Goal: Transaction & Acquisition: Subscribe to service/newsletter

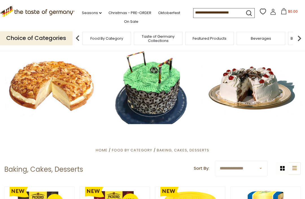
scroll to position [1, 0]
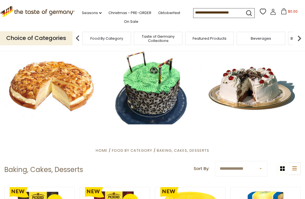
click at [75, 89] on div at bounding box center [152, 87] width 305 height 76
click at [72, 172] on h1 "Baking, Cakes, Desserts" at bounding box center [43, 170] width 79 height 8
click at [57, 171] on h1 "Baking, Cakes, Desserts" at bounding box center [43, 170] width 79 height 8
click at [20, 174] on h1 "Baking, Cakes, Desserts" at bounding box center [43, 170] width 79 height 8
click at [75, 96] on div at bounding box center [152, 87] width 305 height 76
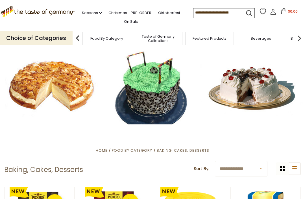
click at [75, 89] on div at bounding box center [152, 87] width 305 height 76
click at [70, 97] on div at bounding box center [152, 87] width 305 height 76
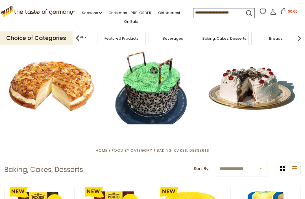
click at [93, 39] on span "Taste of Germany Collections" at bounding box center [69, 38] width 45 height 8
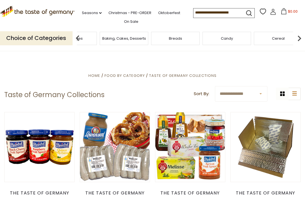
click at [84, 36] on span "Breads" at bounding box center [77, 38] width 13 height 4
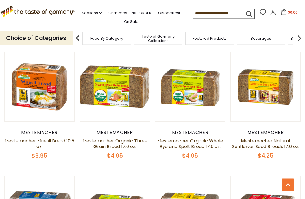
scroll to position [914, 0]
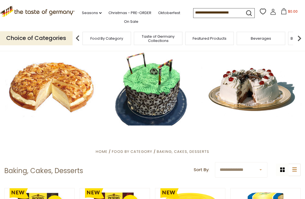
click at [264, 96] on div at bounding box center [152, 88] width 305 height 76
click at [248, 97] on div at bounding box center [152, 88] width 305 height 76
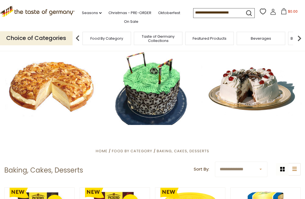
scroll to position [1, 0]
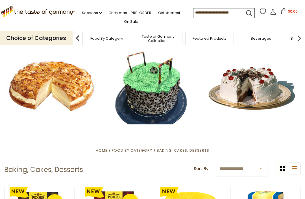
click at [245, 102] on div at bounding box center [152, 87] width 305 height 76
click at [176, 151] on span "Baking, Cakes, Desserts" at bounding box center [183, 150] width 52 height 5
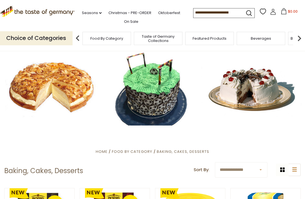
click at [250, 106] on div at bounding box center [152, 88] width 305 height 76
click at [258, 107] on div at bounding box center [152, 88] width 305 height 76
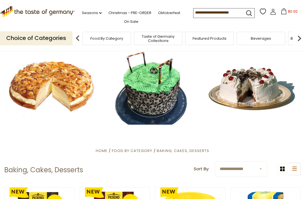
scroll to position [8, 0]
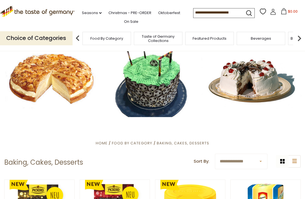
click at [302, 35] on img at bounding box center [298, 38] width 11 height 11
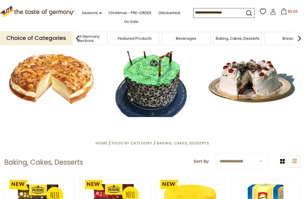
click at [27, 164] on h1 "Baking, Cakes, Desserts" at bounding box center [43, 163] width 79 height 8
click at [69, 170] on header "**********" at bounding box center [152, 162] width 296 height 17
click at [75, 167] on header "**********" at bounding box center [152, 162] width 296 height 17
click at [71, 166] on h1 "Baking, Cakes, Desserts" at bounding box center [43, 163] width 79 height 8
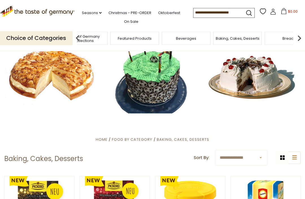
scroll to position [0, 0]
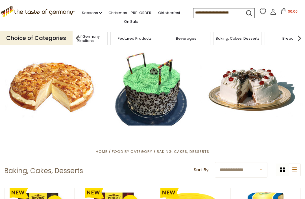
click at [186, 153] on span "Baking, Cakes, Desserts" at bounding box center [183, 151] width 52 height 5
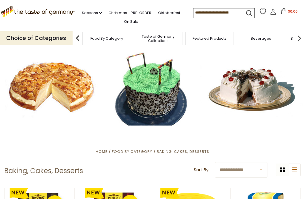
click at [188, 150] on span "Baking, Cakes, Desserts" at bounding box center [183, 151] width 52 height 5
click at [186, 150] on span "Baking, Cakes, Desserts" at bounding box center [183, 151] width 52 height 5
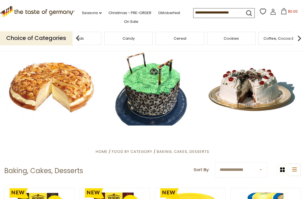
click at [103, 35] on div "Breads" at bounding box center [76, 38] width 51 height 13
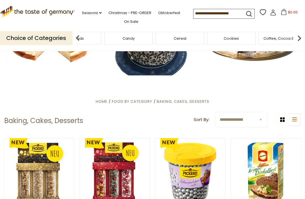
scroll to position [50, 0]
click at [262, 119] on select "**********" at bounding box center [241, 120] width 52 height 16
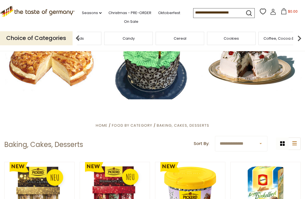
scroll to position [26, 0]
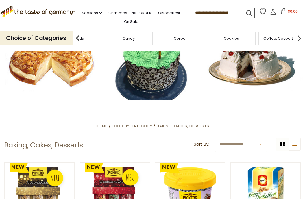
click at [257, 69] on div at bounding box center [152, 62] width 305 height 76
click at [185, 128] on span "Baking, Cakes, Desserts" at bounding box center [183, 126] width 52 height 5
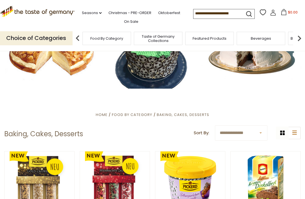
scroll to position [38, 0]
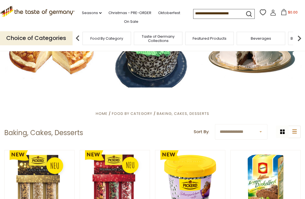
click at [187, 115] on span "Baking, Cakes, Desserts" at bounding box center [183, 113] width 52 height 5
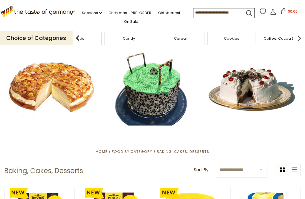
click at [102, 39] on div "Breads" at bounding box center [77, 38] width 49 height 13
click at [171, 154] on span "Baking, Cakes, Desserts" at bounding box center [183, 151] width 52 height 5
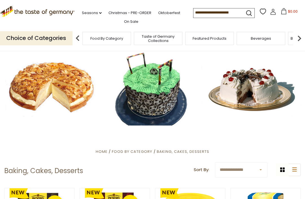
click at [223, 8] on input at bounding box center [217, 12] width 48 height 8
click at [230, 11] on input at bounding box center [217, 12] width 48 height 8
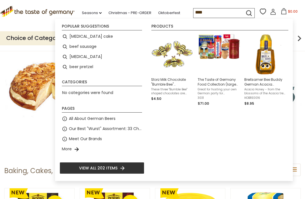
click at [95, 35] on li "[MEDICAL_DATA] cake" at bounding box center [102, 37] width 85 height 10
type input "**********"
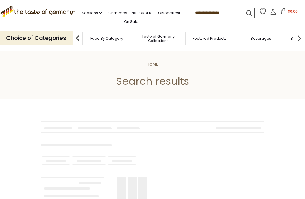
type input "**********"
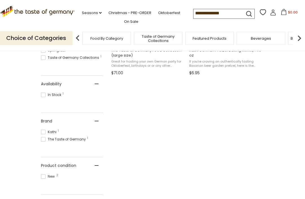
scroll to position [197, 0]
click at [49, 96] on span "In Stock 1" at bounding box center [52, 95] width 22 height 5
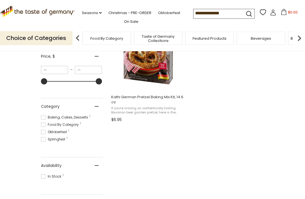
scroll to position [150, 0]
click at [48, 116] on span "Baking, Cakes, Desserts 1" at bounding box center [65, 117] width 49 height 5
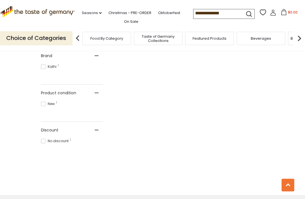
scroll to position [307, 0]
click at [44, 106] on span at bounding box center [43, 103] width 5 height 5
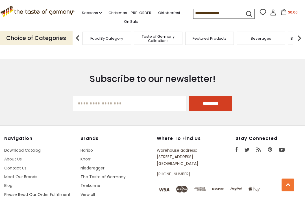
scroll to position [444, 0]
click at [87, 108] on input "[EMAIL_ADDRESS][DOMAIN_NAME]" at bounding box center [129, 104] width 113 height 16
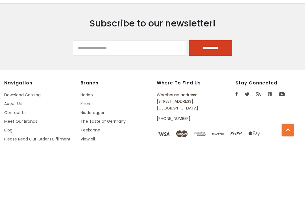
type input "**********"
click at [212, 96] on input "*********" at bounding box center [210, 104] width 43 height 16
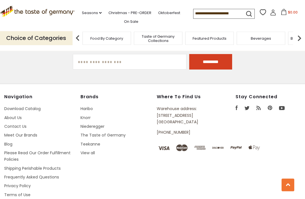
scroll to position [695, 0]
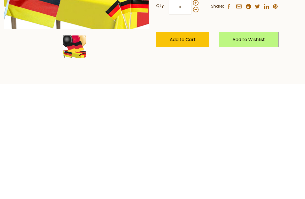
scroll to position [80, 0]
